Goal: Navigation & Orientation: Find specific page/section

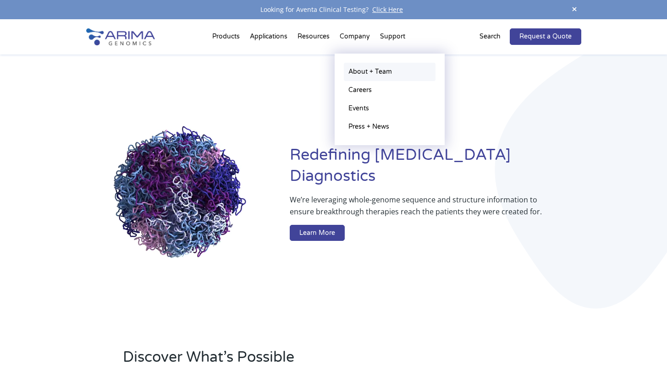
click at [357, 72] on link "About + Team" at bounding box center [390, 72] width 92 height 18
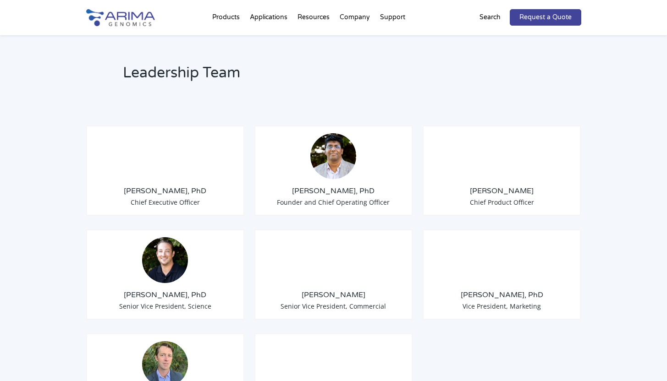
scroll to position [666, 0]
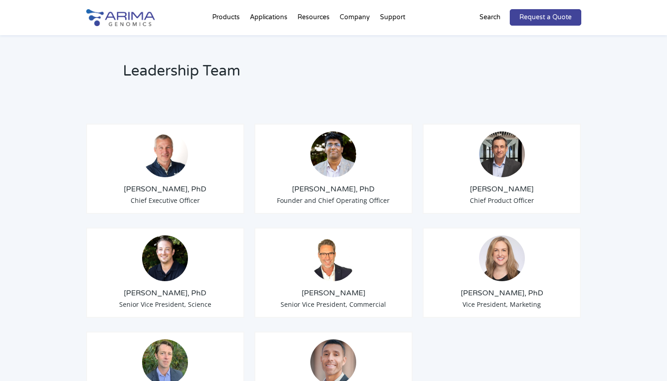
click at [193, 288] on h3 "[PERSON_NAME], PhD" at bounding box center [165, 293] width 143 height 10
click at [193, 288] on h3 "Anthony Schmitt, PhD" at bounding box center [165, 293] width 143 height 10
click at [251, 285] on div "Tom Willis, PhD Chief Executive Officer Sid Selvaraj, PhD Founder and Chief Ope…" at bounding box center [333, 268] width 495 height 335
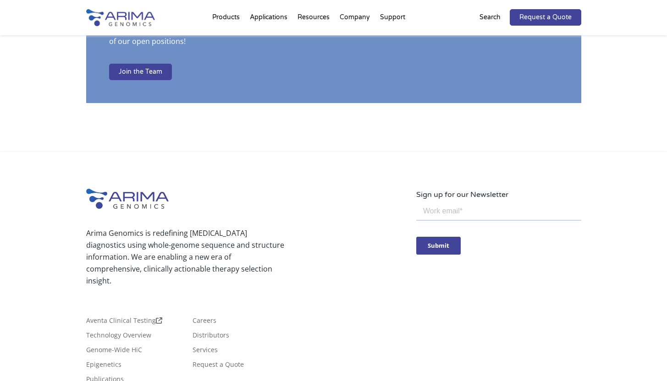
scroll to position [1637, 0]
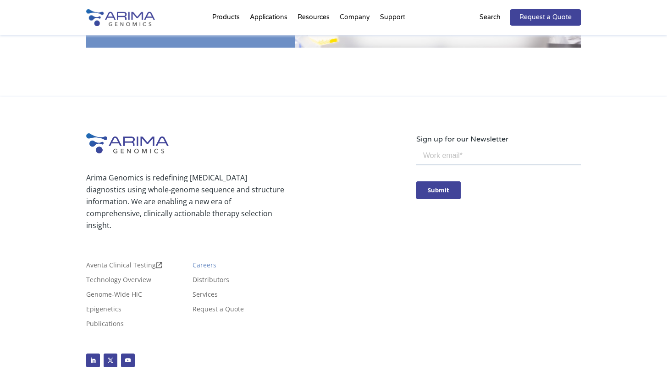
click at [205, 262] on link "Careers" at bounding box center [204, 267] width 24 height 10
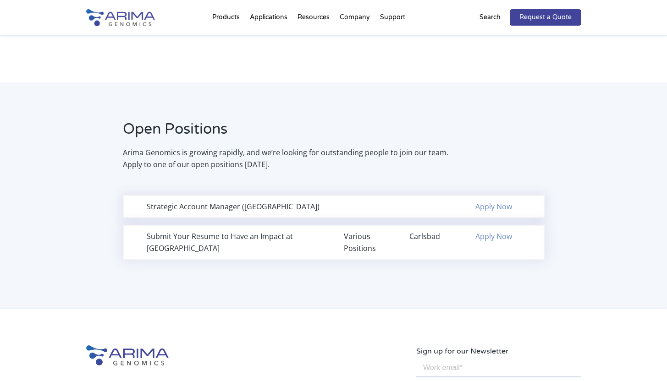
scroll to position [539, 0]
